Goal: Find specific page/section: Find specific page/section

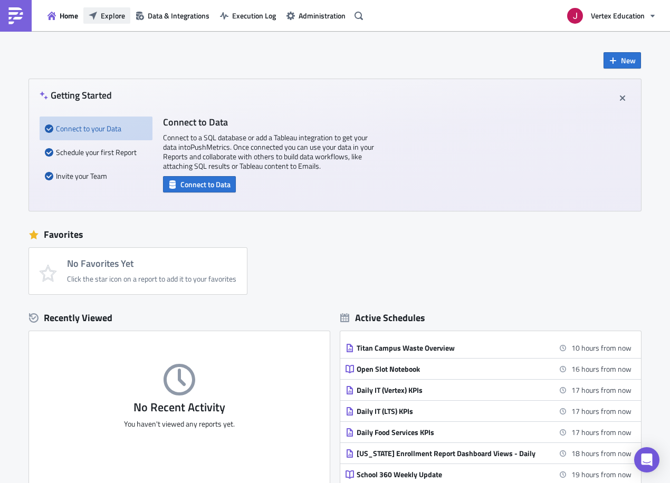
click at [103, 23] on button "Explore" at bounding box center [106, 15] width 47 height 16
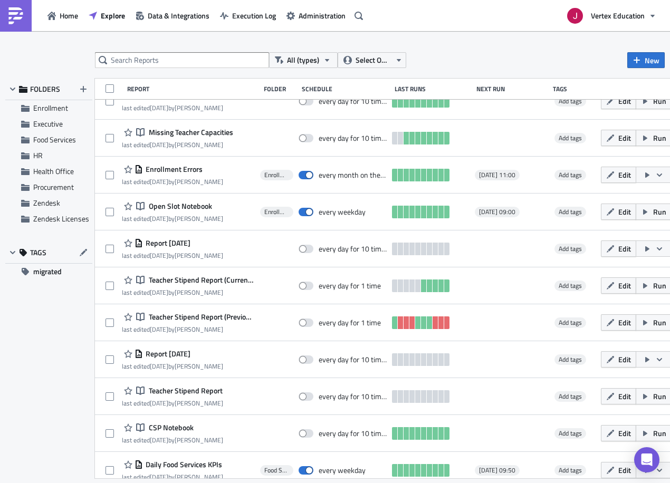
scroll to position [360, 0]
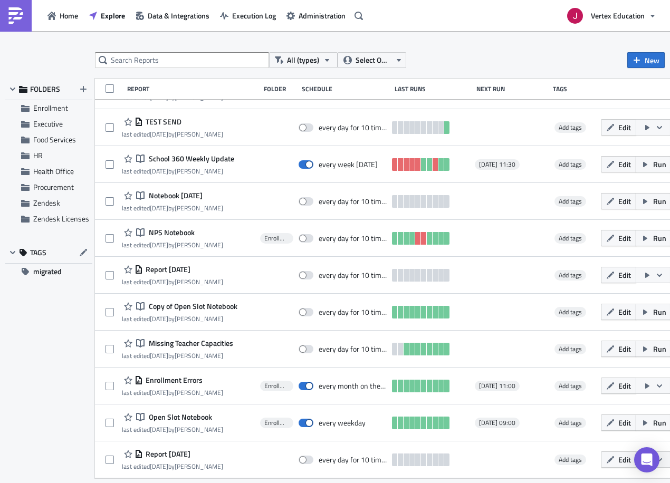
click at [339, 89] on div "Schedule" at bounding box center [346, 89] width 88 height 8
click at [367, 62] on span "Select Owner" at bounding box center [373, 60] width 35 height 12
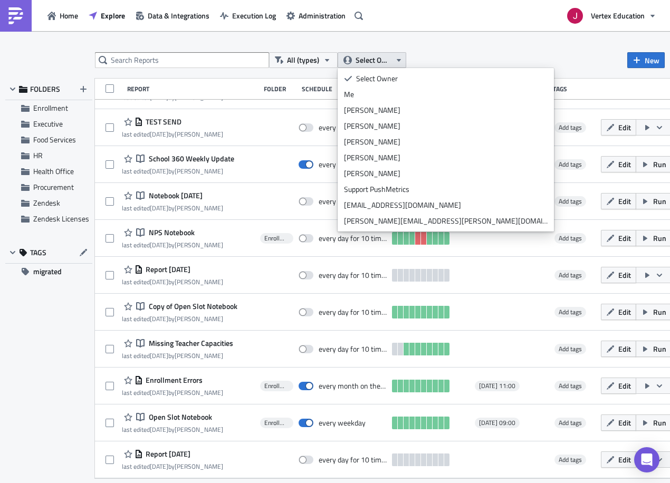
click at [367, 62] on span "Select Owner" at bounding box center [373, 60] width 35 height 12
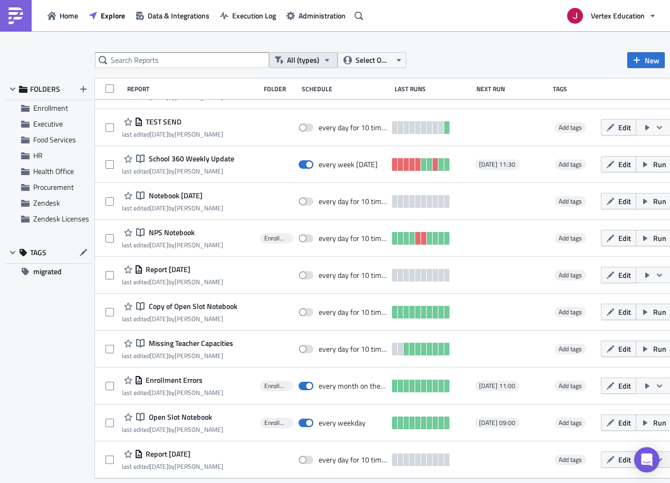
click at [319, 60] on button "All (types)" at bounding box center [303, 60] width 69 height 16
click at [451, 38] on div "All (types) Select Owner New FOLDERS Enrollment Executive Food Services HR Heal…" at bounding box center [335, 258] width 670 height 454
click at [438, 87] on div "Last Runs" at bounding box center [433, 89] width 77 height 8
click at [269, 52] on div "All (types) Select Owner New FOLDERS Enrollment Executive Food Services HR Heal…" at bounding box center [335, 258] width 670 height 454
drag, startPoint x: 294, startPoint y: 59, endPoint x: 278, endPoint y: 60, distance: 16.4
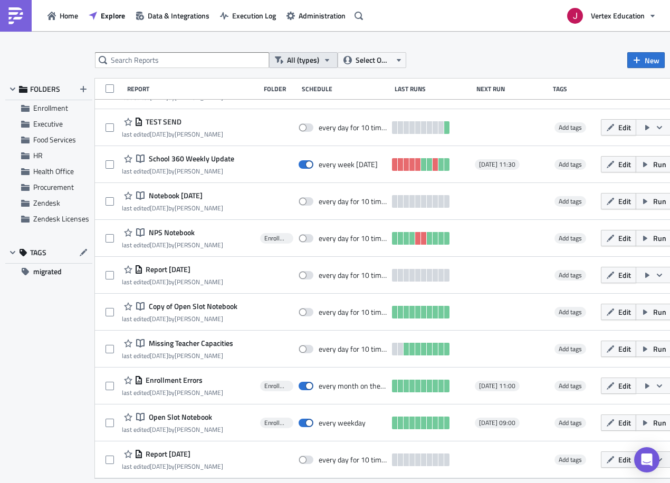
click at [291, 60] on span "All (types)" at bounding box center [303, 60] width 32 height 12
click at [454, 54] on div "All (types) Select Owner New" at bounding box center [380, 60] width 570 height 16
click at [308, 65] on span "All (types)" at bounding box center [303, 60] width 32 height 12
click at [441, 71] on div "All (types) Select Owner New FOLDERS Enrollment Executive Food Services HR Heal…" at bounding box center [335, 258] width 670 height 412
click at [316, 64] on span "All (types)" at bounding box center [303, 60] width 32 height 12
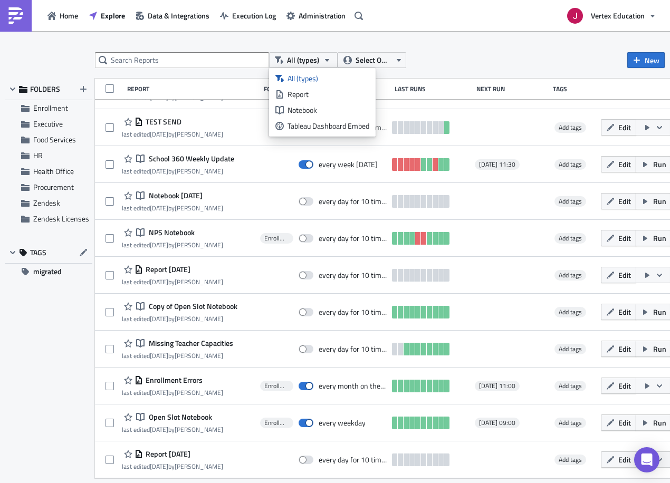
click at [427, 72] on div "All (types) Select Owner New FOLDERS Enrollment Executive Food Services HR Heal…" at bounding box center [335, 258] width 670 height 412
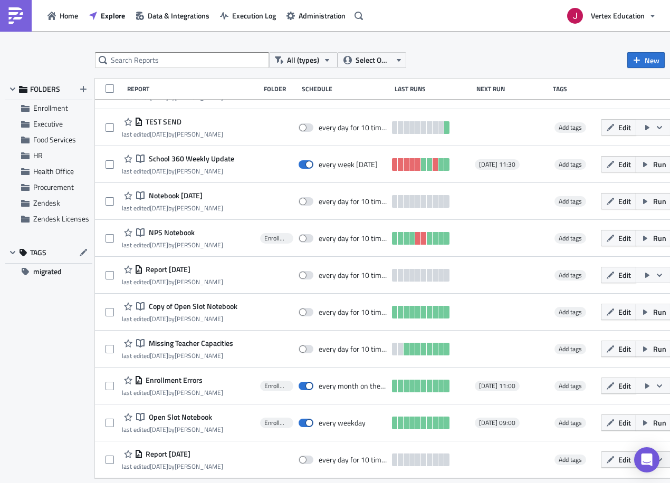
click at [388, 69] on div "All (types) Select Owner New FOLDERS Enrollment Executive Food Services HR Heal…" at bounding box center [335, 258] width 670 height 412
click at [388, 63] on button "Select Owner" at bounding box center [372, 60] width 69 height 16
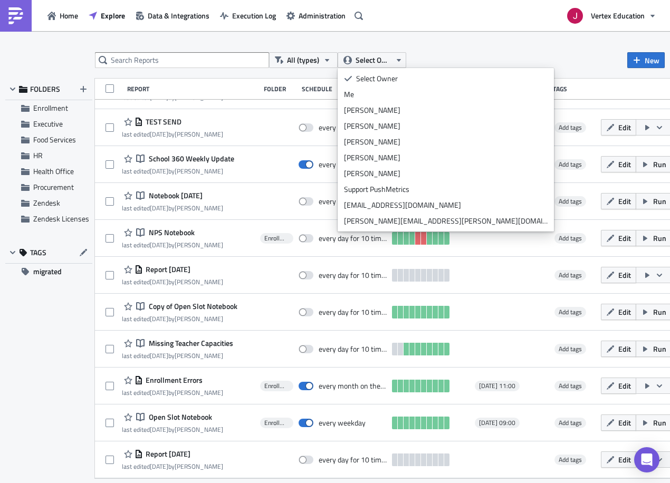
click at [234, 68] on div "All (types) Select Owner New FOLDERS Enrollment Executive Food Services HR Heal…" at bounding box center [335, 258] width 670 height 412
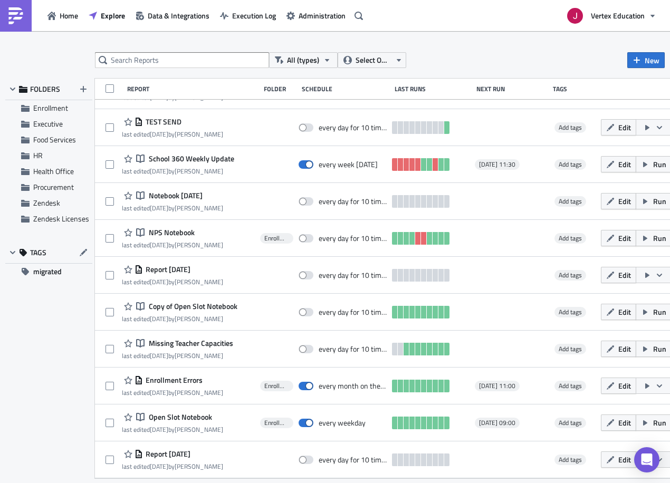
click at [337, 86] on div "Schedule" at bounding box center [346, 89] width 88 height 8
click at [374, 78] on div "All (types) Select Owner New FOLDERS Enrollment Executive Food Services HR Heal…" at bounding box center [335, 258] width 670 height 412
click at [346, 81] on div "Report Folder Schedule Last Runs Next Run Tags" at bounding box center [400, 89] width 610 height 21
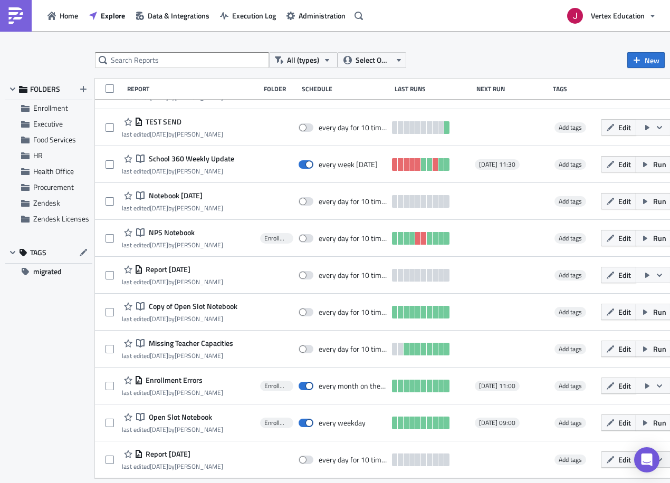
click at [331, 90] on div "Schedule" at bounding box center [346, 89] width 88 height 8
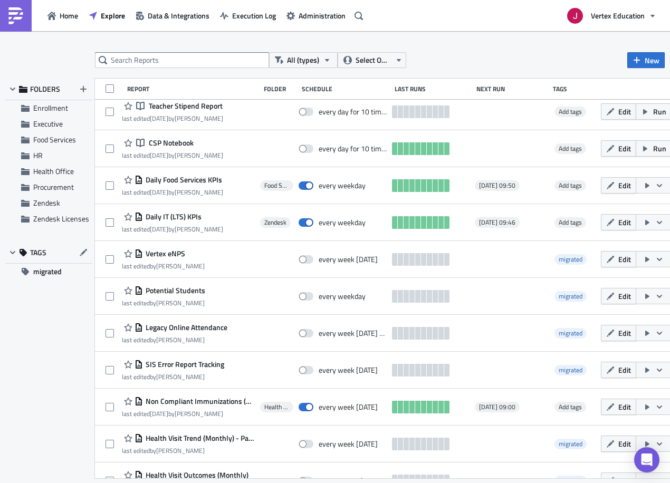
scroll to position [645, 0]
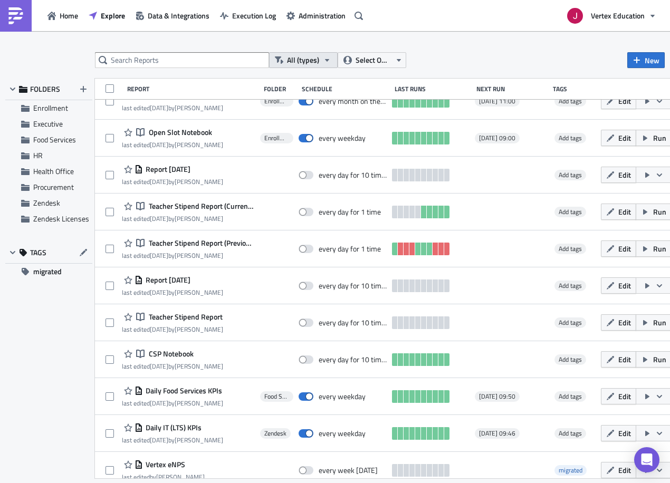
click at [313, 54] on button "All (types)" at bounding box center [303, 60] width 69 height 16
click at [195, 59] on input "text" at bounding box center [182, 60] width 174 height 16
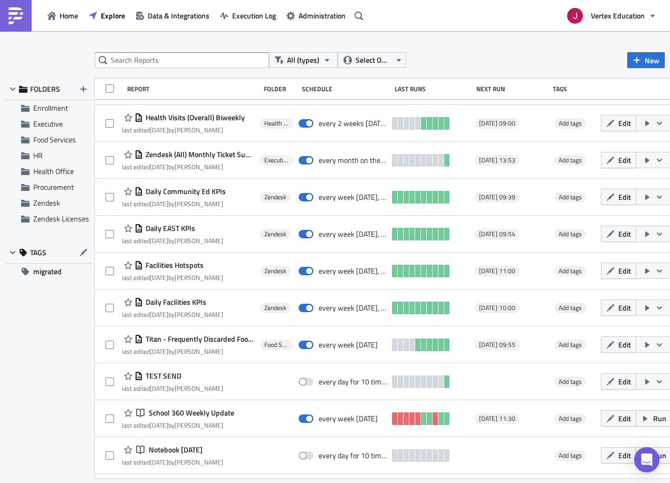
scroll to position [0, 0]
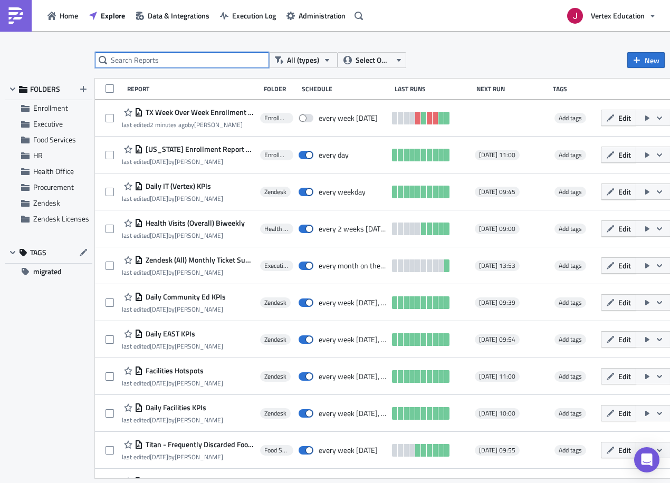
click at [151, 58] on input "text" at bounding box center [182, 60] width 174 height 16
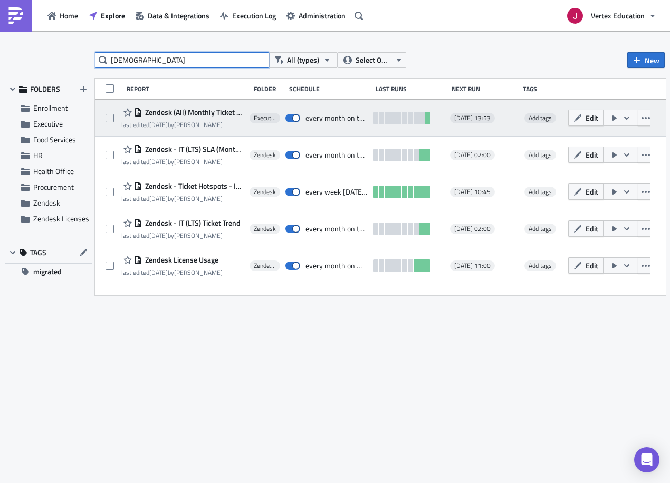
type input "[DEMOGRAPHIC_DATA]"
click at [195, 112] on span "Zendesk (All) Monthly Ticket Summary" at bounding box center [193, 112] width 102 height 9
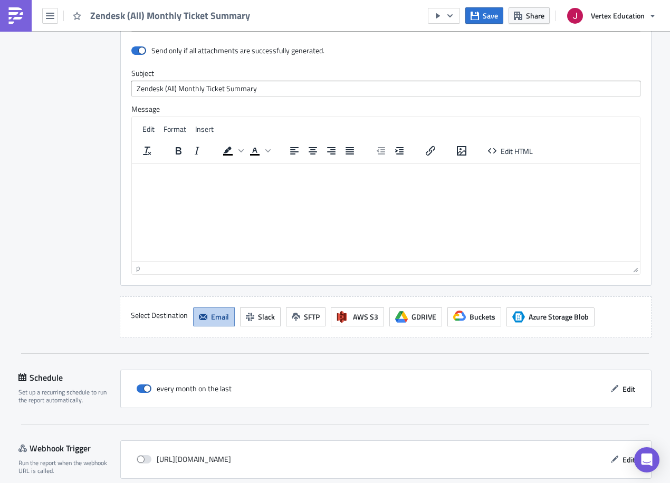
scroll to position [892, 0]
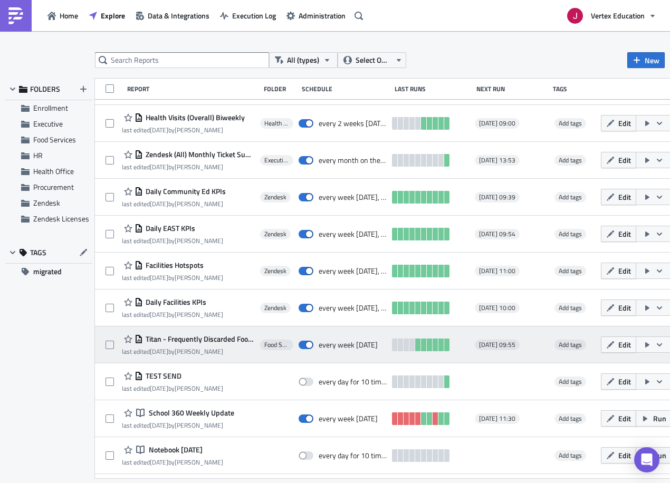
scroll to position [264, 0]
